Goal: Transaction & Acquisition: Subscribe to service/newsletter

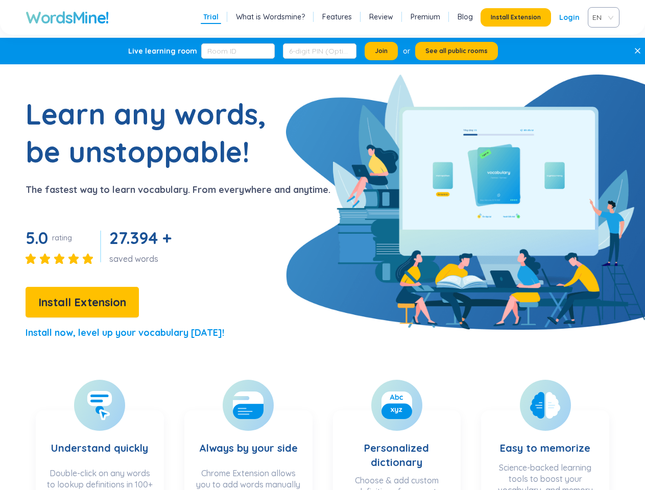
click at [322, 245] on div "Learn any words, be unstoppable! The fastest way to learn vocabulary. From ever…" at bounding box center [165, 222] width 330 height 254
click at [516, 17] on span "Install Extension" at bounding box center [516, 17] width 50 height 8
click at [603, 17] on span "EN" at bounding box center [601, 17] width 18 height 15
click at [381, 51] on span "Join" at bounding box center [381, 51] width 13 height 8
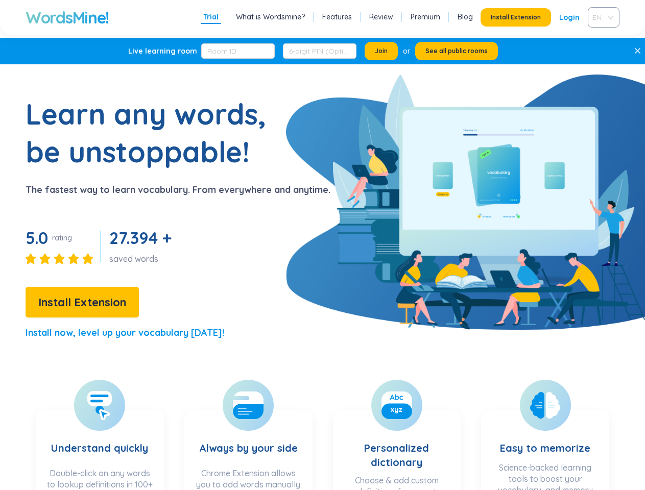
click at [456, 51] on span "See all public rooms" at bounding box center [456, 51] width 62 height 8
click at [639, 51] on icon at bounding box center [637, 50] width 7 height 7
click at [82, 302] on span "Install Extension" at bounding box center [82, 302] width 88 height 18
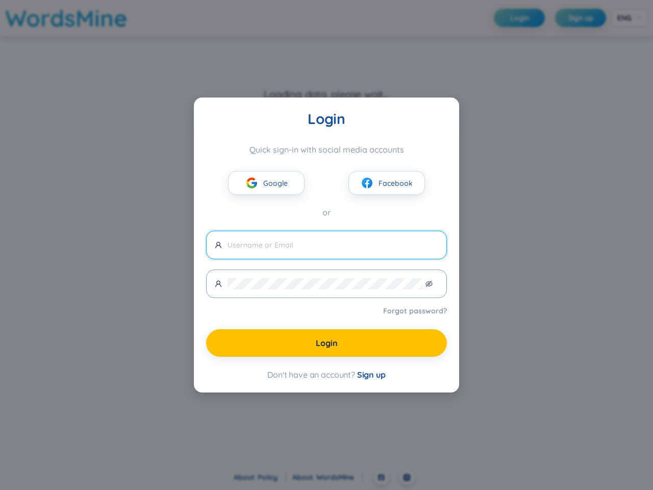
click at [266, 183] on span "Google" at bounding box center [275, 183] width 25 height 11
click at [387, 183] on span "Facebook" at bounding box center [396, 183] width 34 height 11
click at [327, 245] on input "text" at bounding box center [333, 244] width 211 height 11
click at [429, 284] on icon "eye-invisible" at bounding box center [429, 283] width 7 height 6
click at [327, 343] on span "Login" at bounding box center [327, 342] width 22 height 11
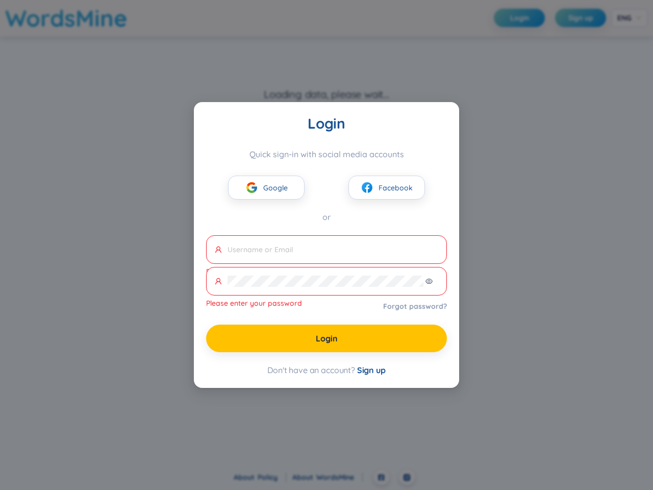
click at [372, 375] on span "Sign up" at bounding box center [371, 370] width 29 height 10
